Goal: Task Accomplishment & Management: Manage account settings

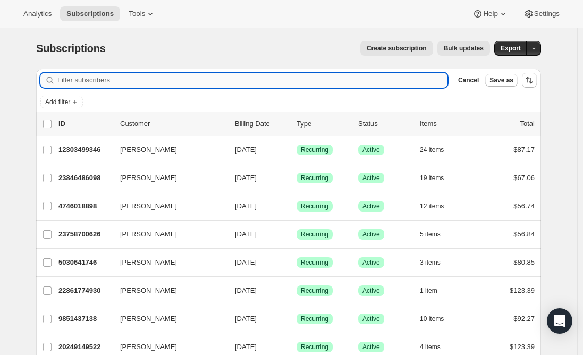
click at [125, 83] on input "Filter subscribers" at bounding box center [252, 80] width 390 height 15
paste input "[EMAIL_ADDRESS][PERSON_NAME][DOMAIN_NAME]"
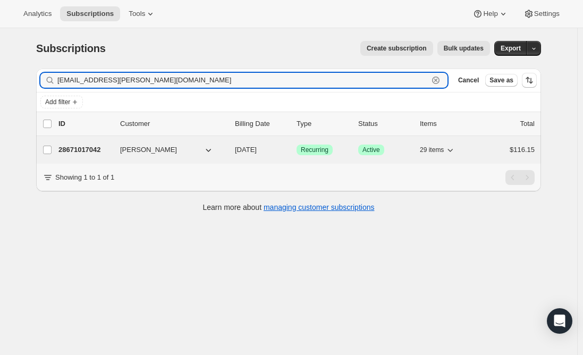
type input "[EMAIL_ADDRESS][PERSON_NAME][DOMAIN_NAME]"
click at [91, 147] on p "28671017042" at bounding box center [84, 150] width 53 height 11
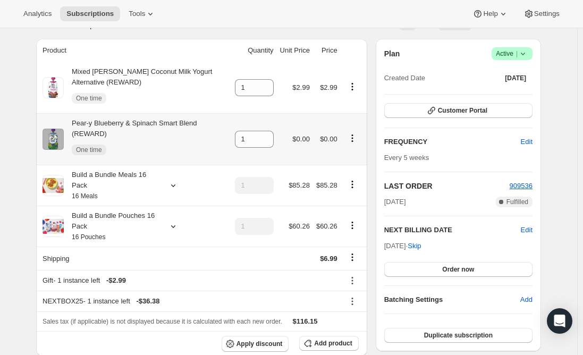
scroll to position [106, 0]
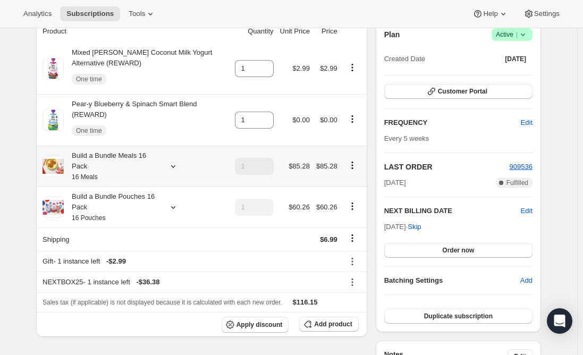
click at [137, 163] on div "Build a Bundle Meals 16 Pack 16 Meals" at bounding box center [112, 166] width 96 height 32
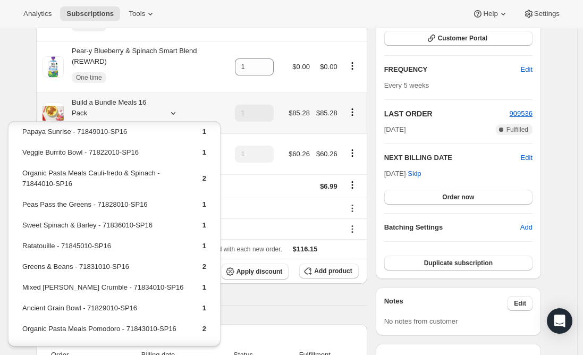
scroll to position [0, 0]
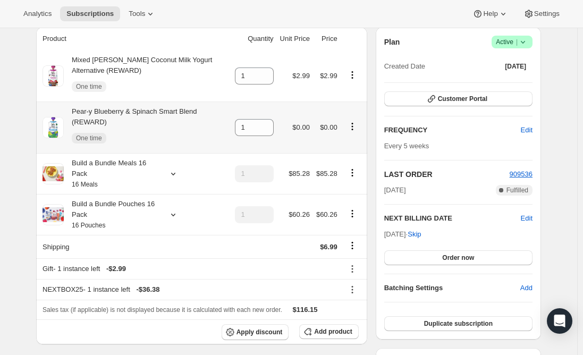
scroll to position [106, 0]
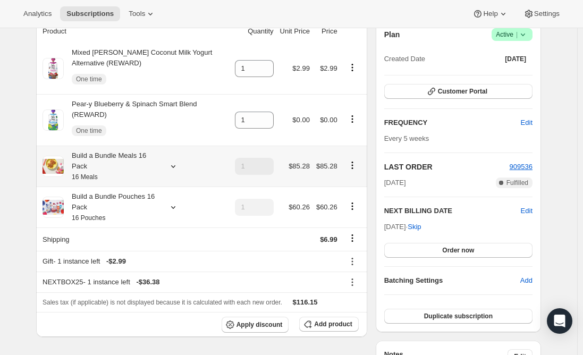
click at [109, 151] on div "Build a Bundle Meals 16 Pack 16 Meals" at bounding box center [112, 166] width 96 height 32
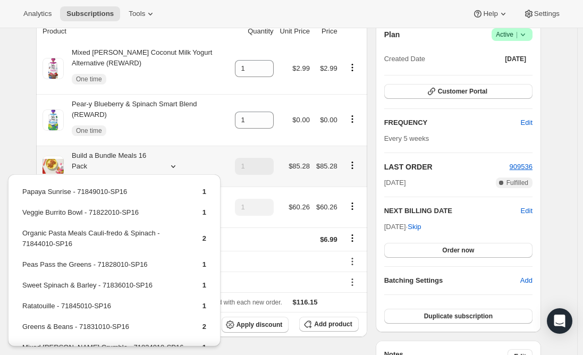
scroll to position [0, 0]
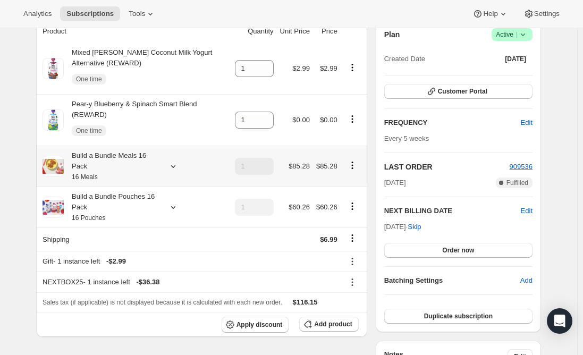
click at [97, 150] on div "Build a Bundle Meals 16 Pack 16 Meals" at bounding box center [112, 166] width 96 height 32
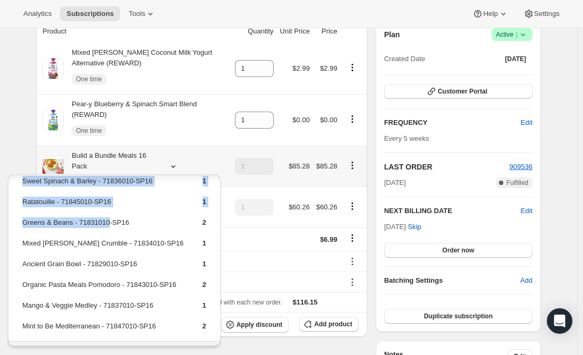
scroll to position [134, 0]
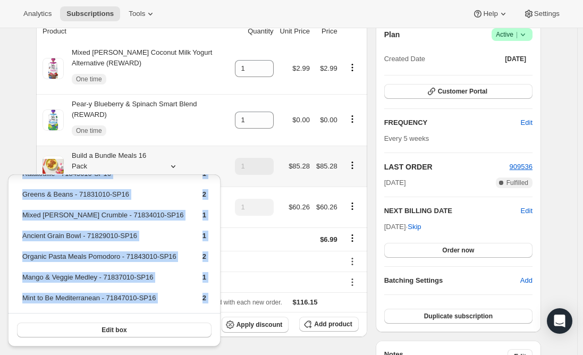
drag, startPoint x: 18, startPoint y: 193, endPoint x: 196, endPoint y: 317, distance: 217.4
click at [196, 317] on div "Papaya Sunrise - 71849010-SP16 1 Veggie Burrito Bowl - 71822010-SP16 1 Organic …" at bounding box center [114, 193] width 213 height 307
copy div "Papaya Sunrise - 71849010-SP16 1 Veggie Burrito Bowl - 71822010-SP16 1 Organic …"
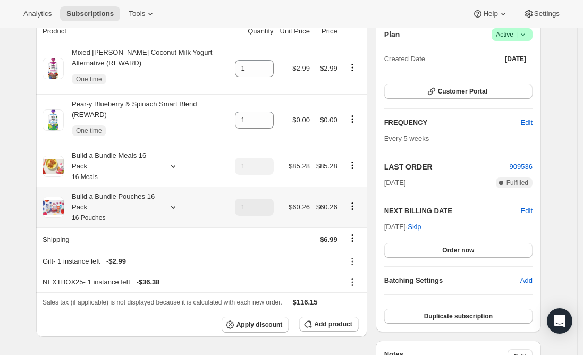
click at [113, 201] on div "Build a Bundle Pouches 16 Pack 16 Pouches" at bounding box center [112, 207] width 96 height 32
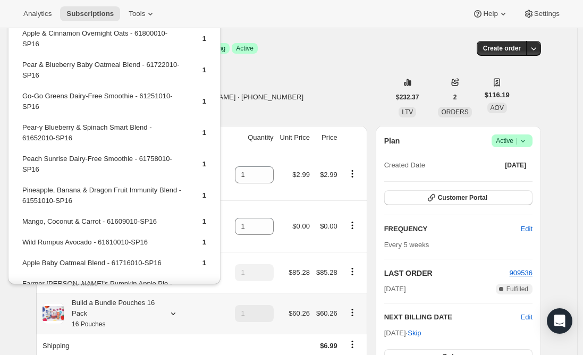
scroll to position [0, 0]
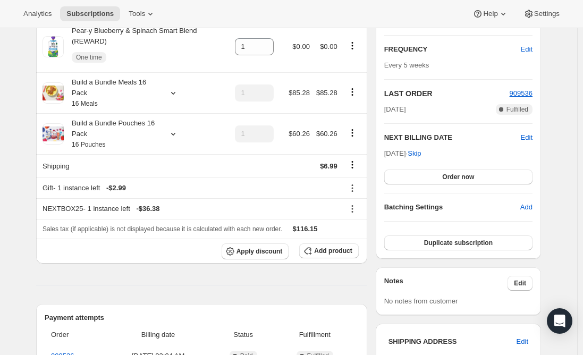
scroll to position [213, 0]
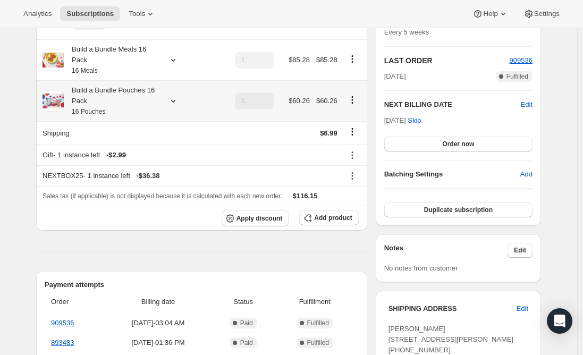
click at [120, 90] on div "Build a Bundle Pouches 16 Pack 16 Pouches" at bounding box center [112, 101] width 96 height 32
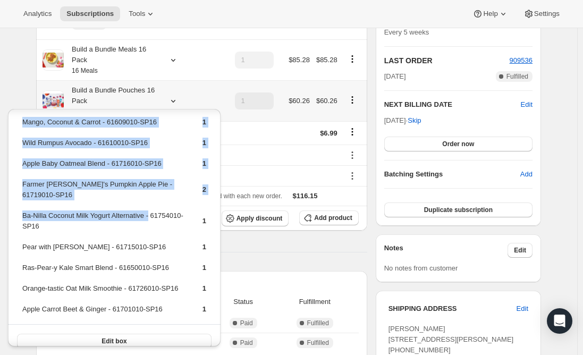
scroll to position [195, 0]
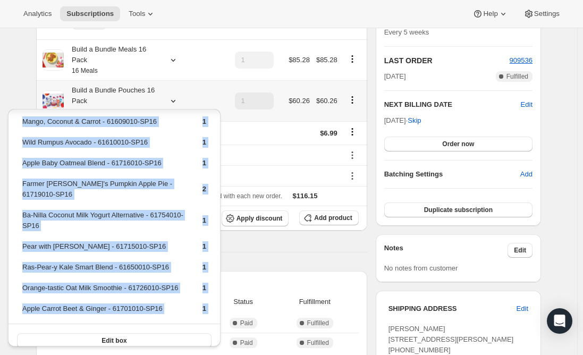
drag, startPoint x: 18, startPoint y: 128, endPoint x: 212, endPoint y: 313, distance: 268.1
click at [212, 313] on div "Apple & Cinnamon Overnight Oats - 61800010-SP16 1 Pear & Blueberry Baby Oatmeal…" at bounding box center [114, 135] width 213 height 443
